Goal: Find specific page/section: Find specific page/section

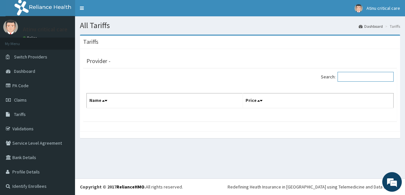
click at [357, 78] on input "Search:" at bounding box center [365, 77] width 56 height 10
type input "ENT"
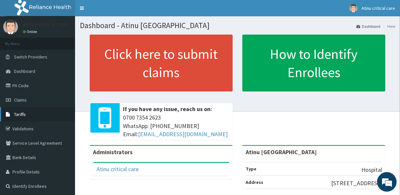
click at [26, 111] on link "Tariffs" at bounding box center [37, 114] width 75 height 14
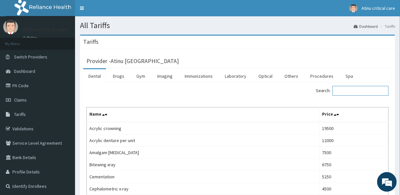
click at [362, 91] on input "Search:" at bounding box center [360, 91] width 56 height 10
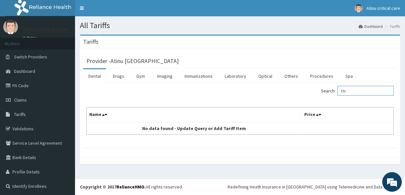
type input "E"
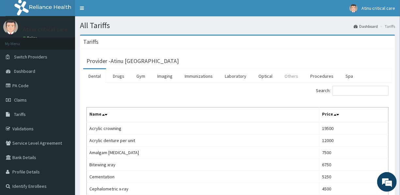
click at [291, 75] on link "Others" at bounding box center [291, 76] width 24 height 14
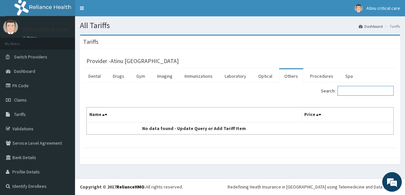
click at [345, 88] on input "Search:" at bounding box center [365, 91] width 56 height 10
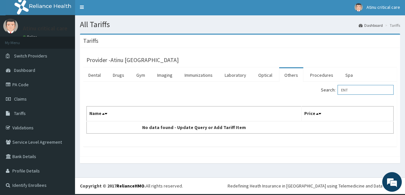
scroll to position [1, 0]
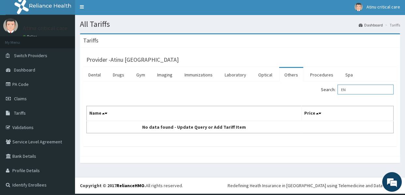
type input "E"
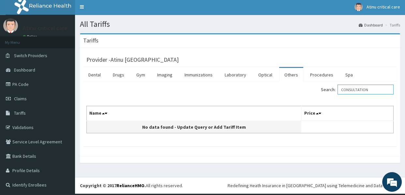
scroll to position [0, 0]
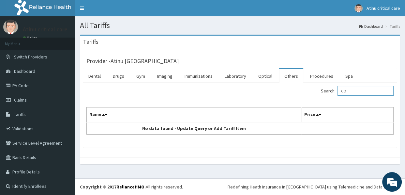
type input "C"
type input "ENT"
click at [20, 113] on span "Tariffs" at bounding box center [20, 114] width 12 height 6
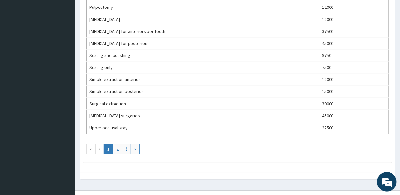
scroll to position [505, 0]
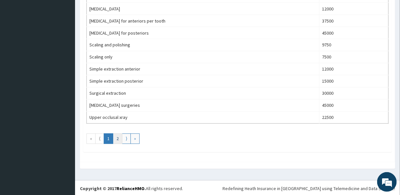
click at [117, 139] on link "2" at bounding box center [117, 138] width 9 height 10
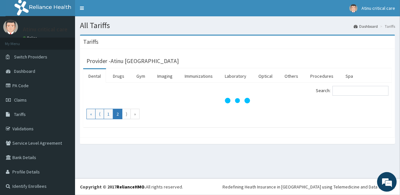
scroll to position [0, 0]
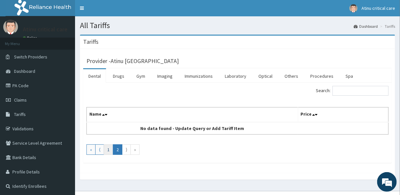
click at [107, 149] on link "1" at bounding box center [108, 149] width 9 height 10
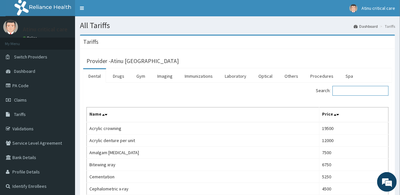
click at [346, 91] on input "Search:" at bounding box center [360, 91] width 56 height 10
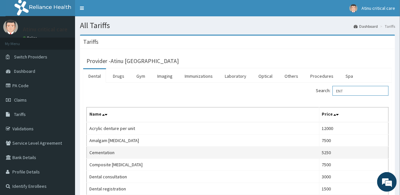
type input "ENT"
